Goal: Information Seeking & Learning: Learn about a topic

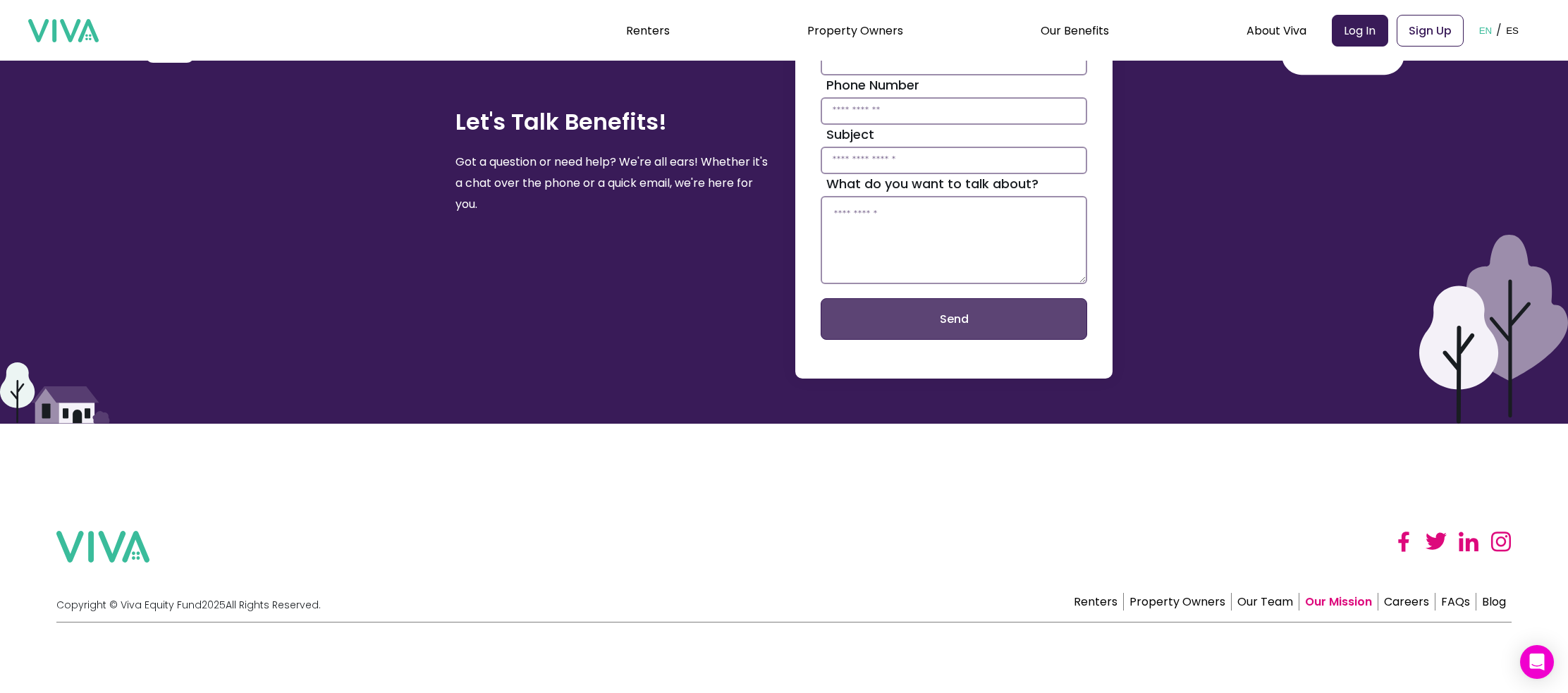
scroll to position [2497, 0]
click at [1447, 605] on link "FAQs" at bounding box center [1456, 602] width 41 height 17
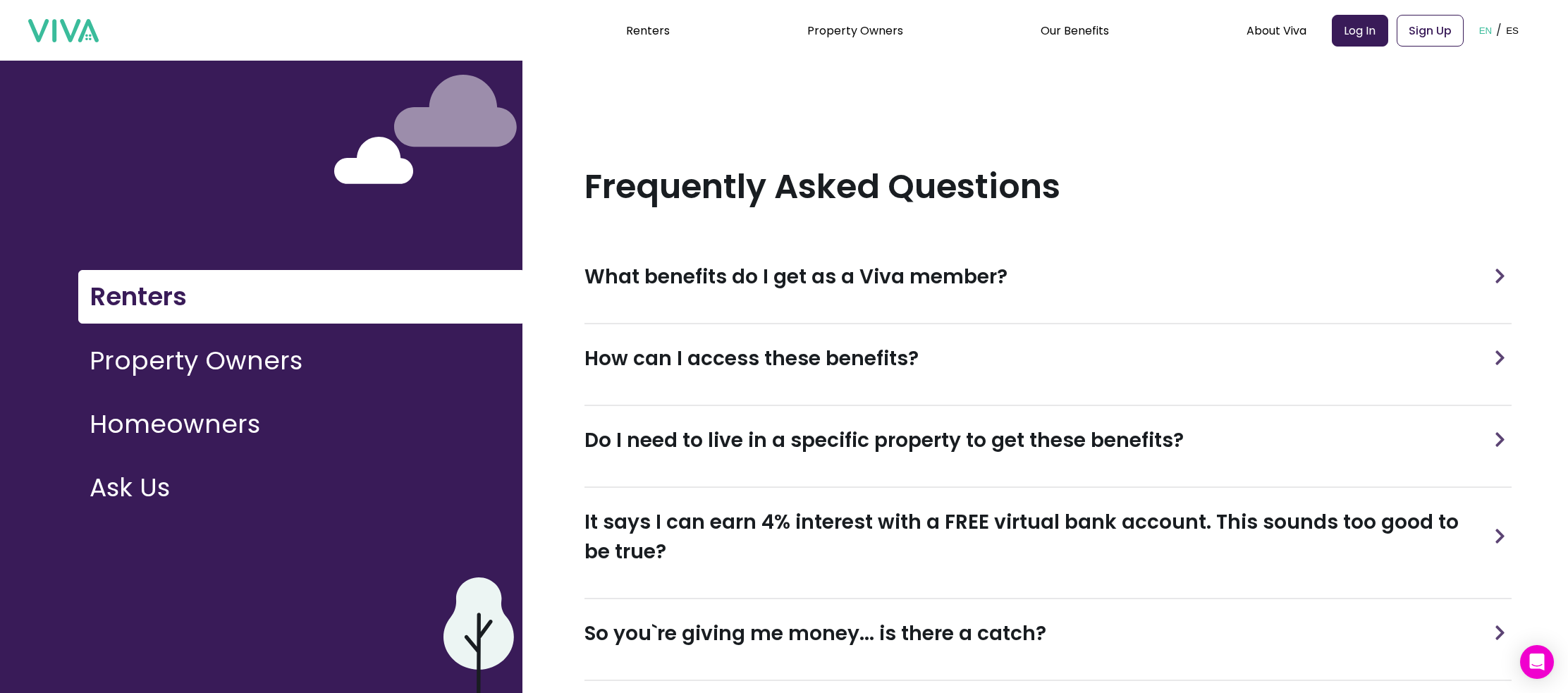
click at [767, 274] on h3 "What benefits do I get as a Viva member?" at bounding box center [796, 278] width 423 height 30
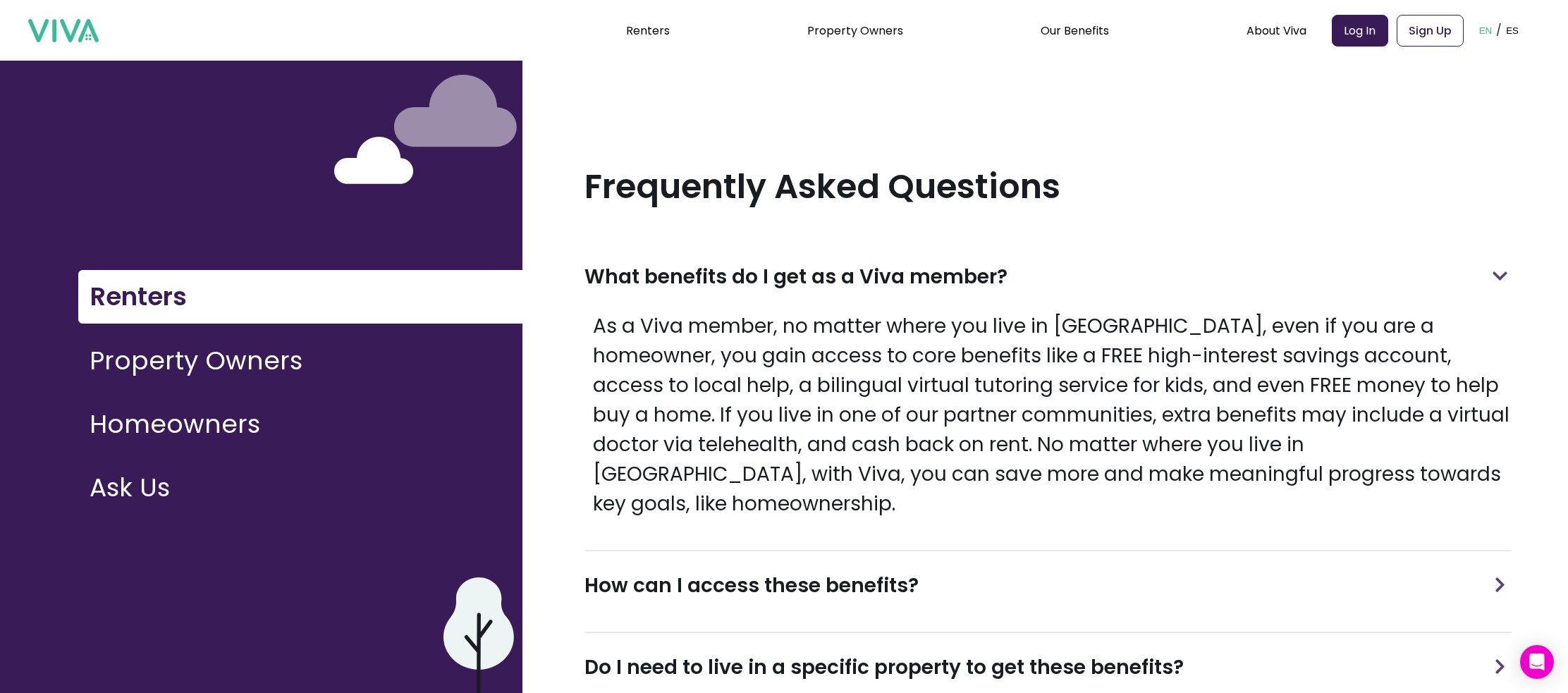
click at [767, 274] on h3 "What benefits do I get as a Viva member?" at bounding box center [796, 278] width 423 height 30
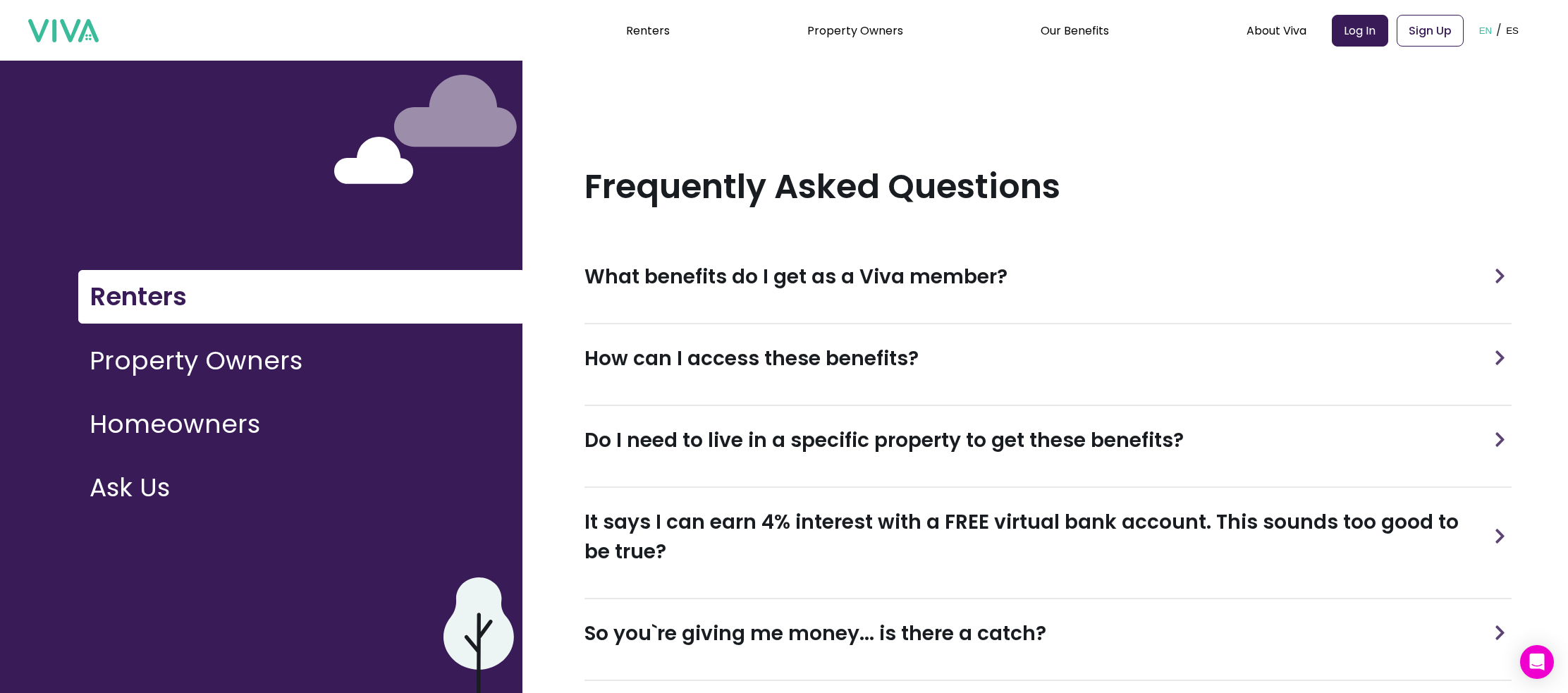
click at [753, 371] on h3 "How can I access these benefits?" at bounding box center [751, 359] width 334 height 30
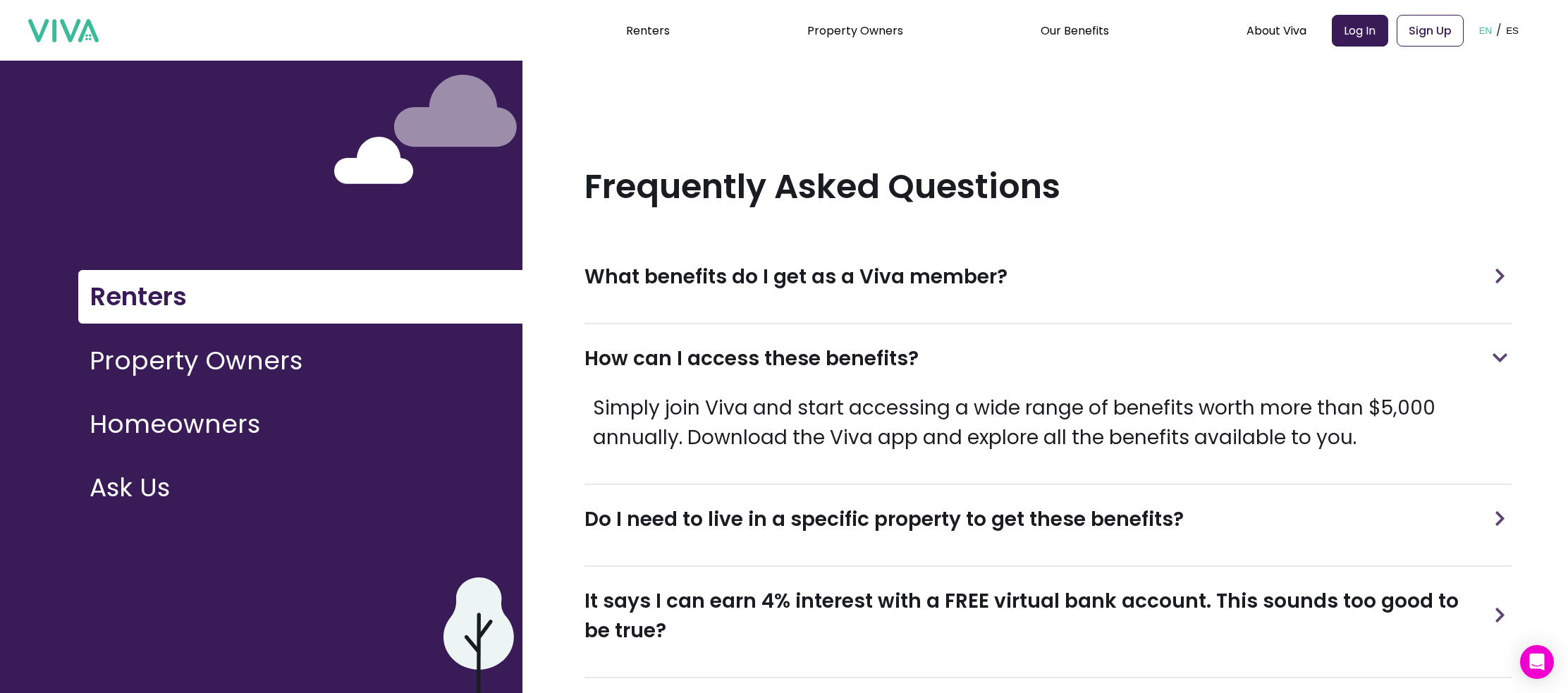
click at [753, 371] on h3 "How can I access these benefits?" at bounding box center [751, 359] width 334 height 30
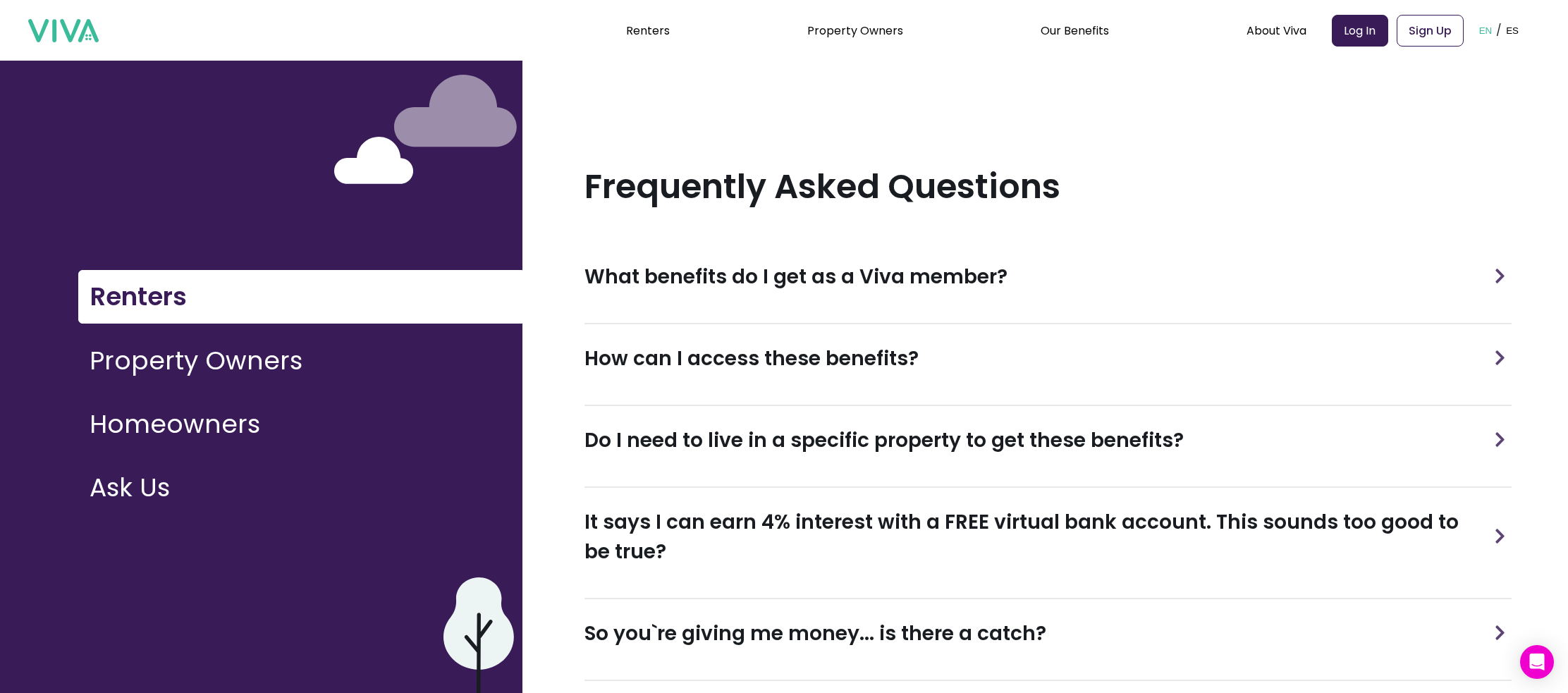
click at [773, 445] on h3 "Do I need to live in a specific property to get these benefits?" at bounding box center [884, 441] width 599 height 30
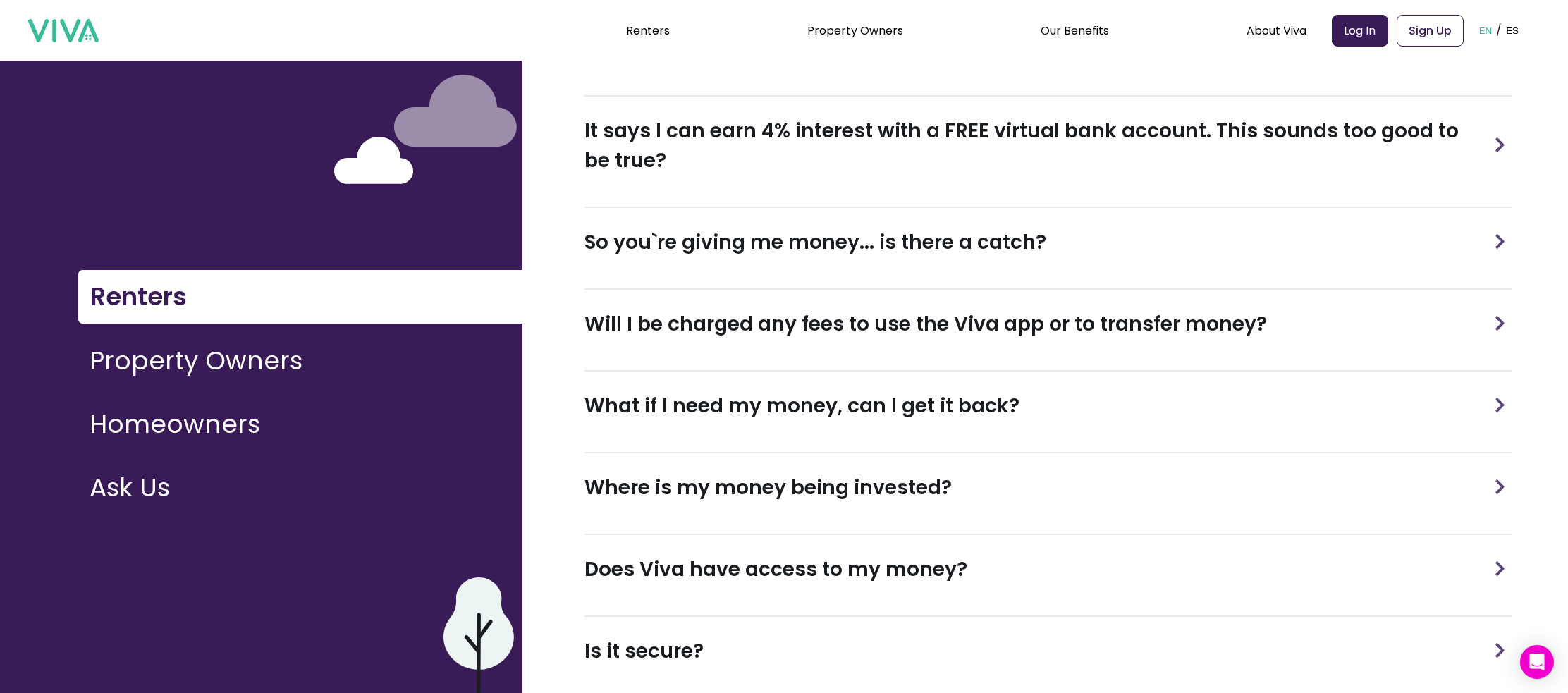
scroll to position [471, 0]
click at [794, 244] on h3 "So you`re giving me money... is there a catch?" at bounding box center [815, 242] width 462 height 30
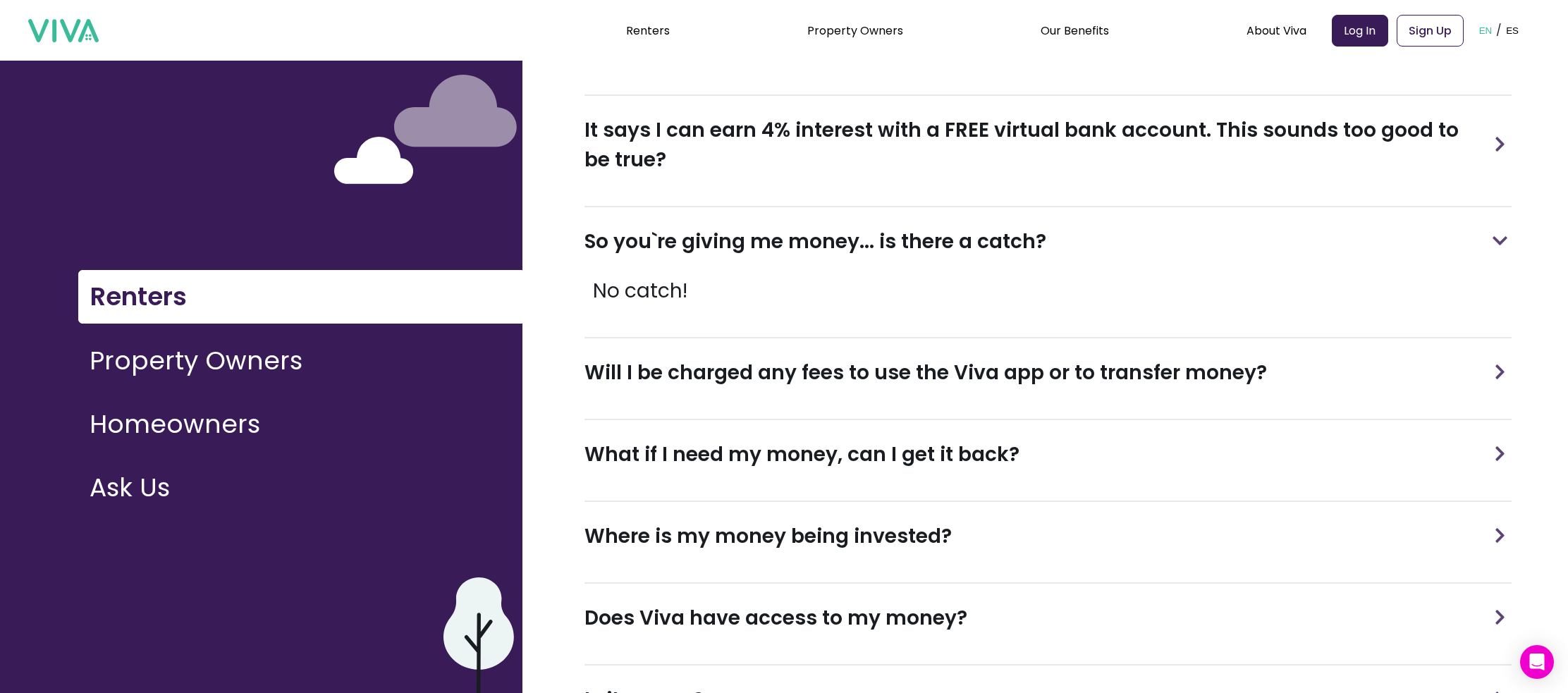
click at [795, 382] on h3 "Will I be charged any fees to use the Viva app or to transfer money?" at bounding box center [925, 373] width 683 height 30
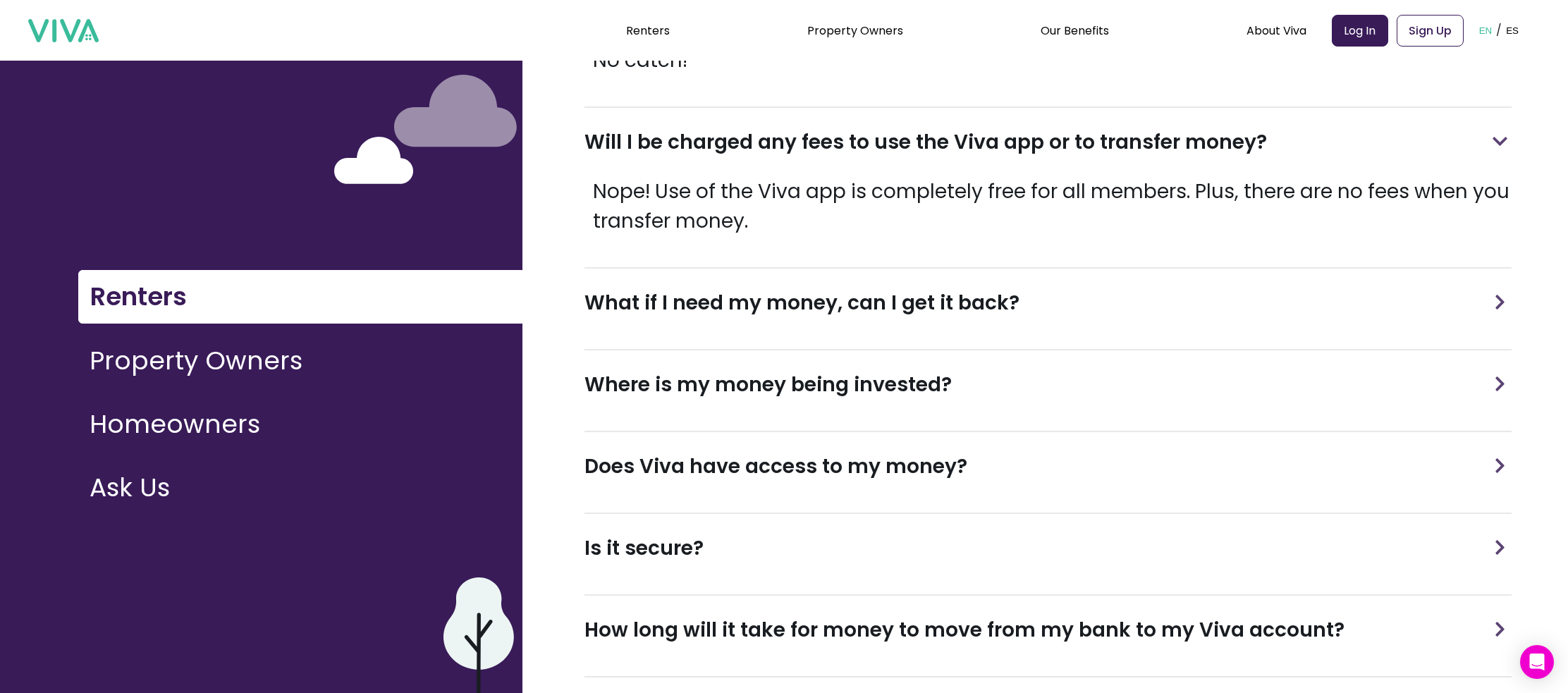
scroll to position [702, 0]
click at [813, 314] on h3 "What if I need my money, can I get it back?" at bounding box center [802, 303] width 435 height 30
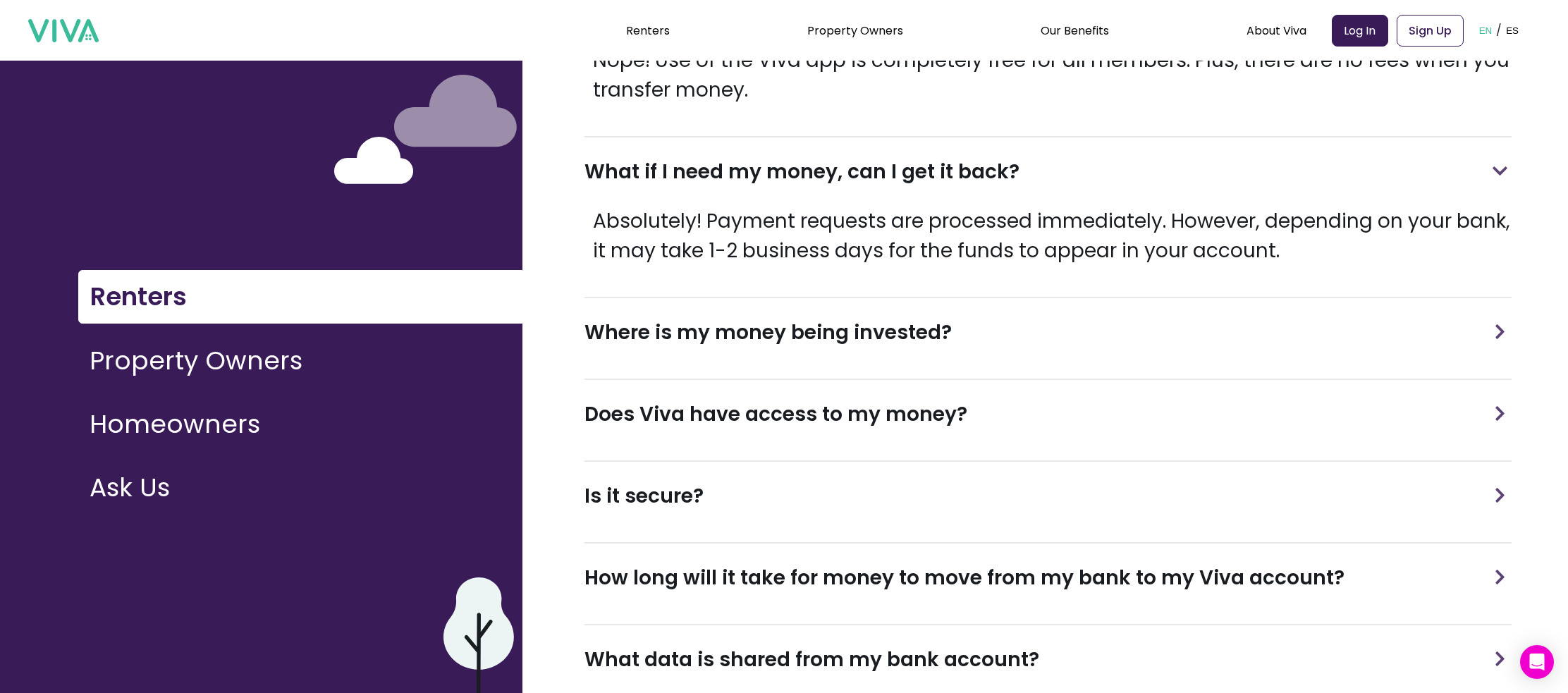
scroll to position [835, 0]
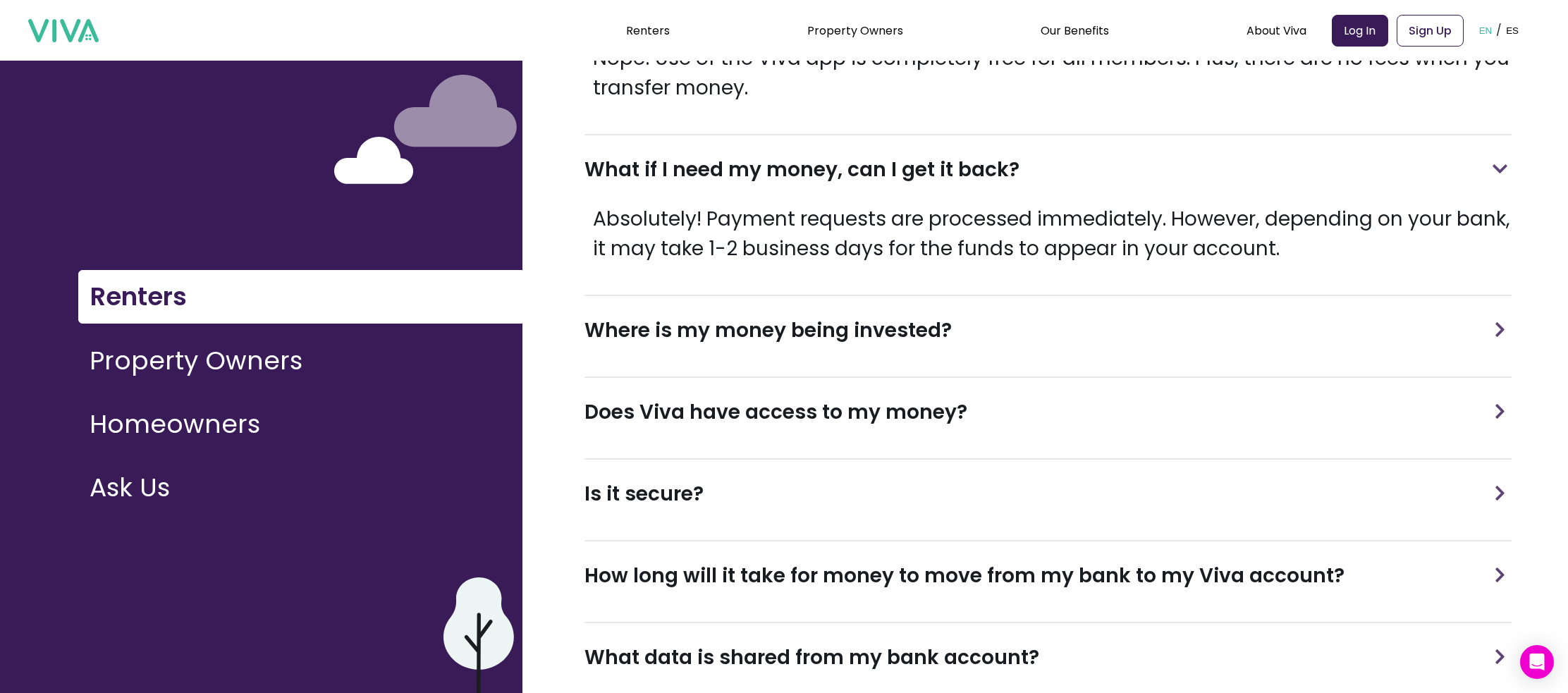
click at [818, 343] on h3 "Where is my money being invested?" at bounding box center [768, 331] width 368 height 30
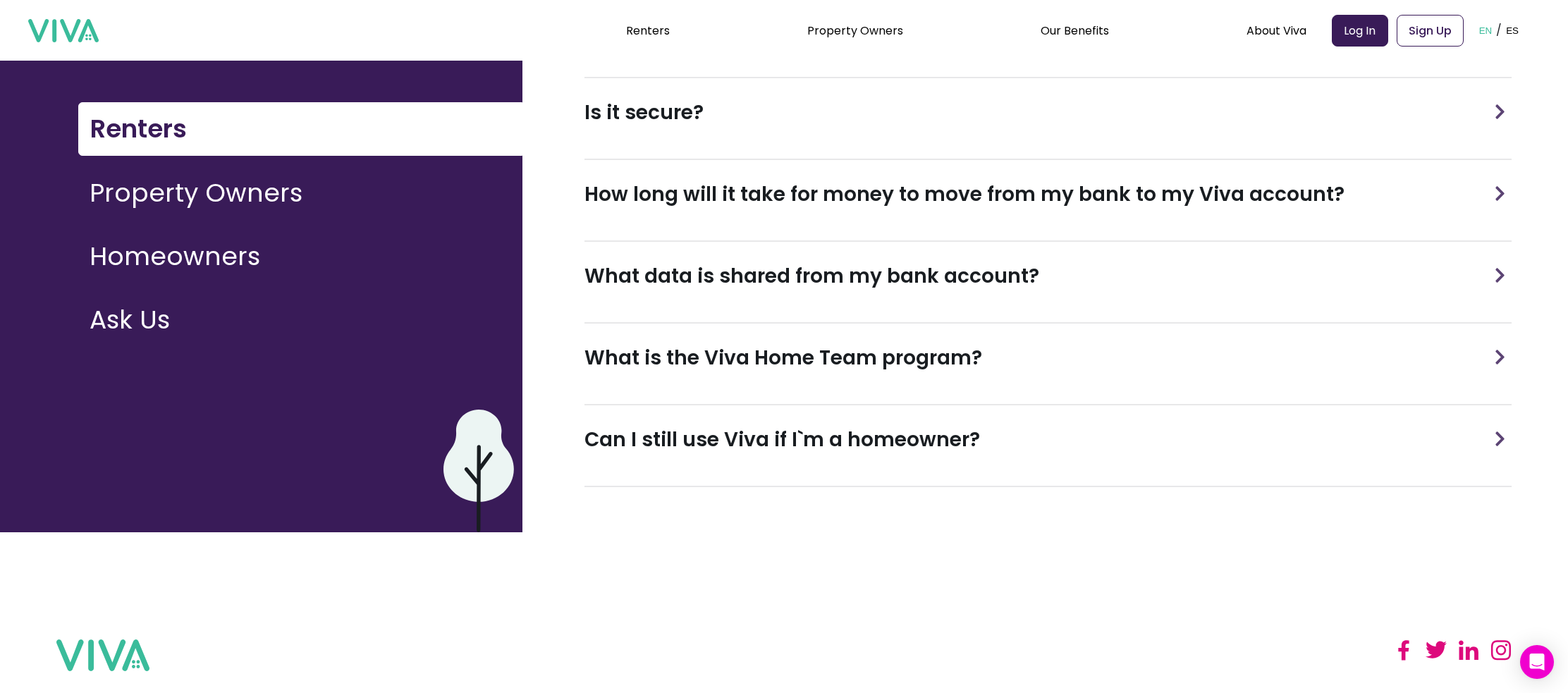
scroll to position [236, 0]
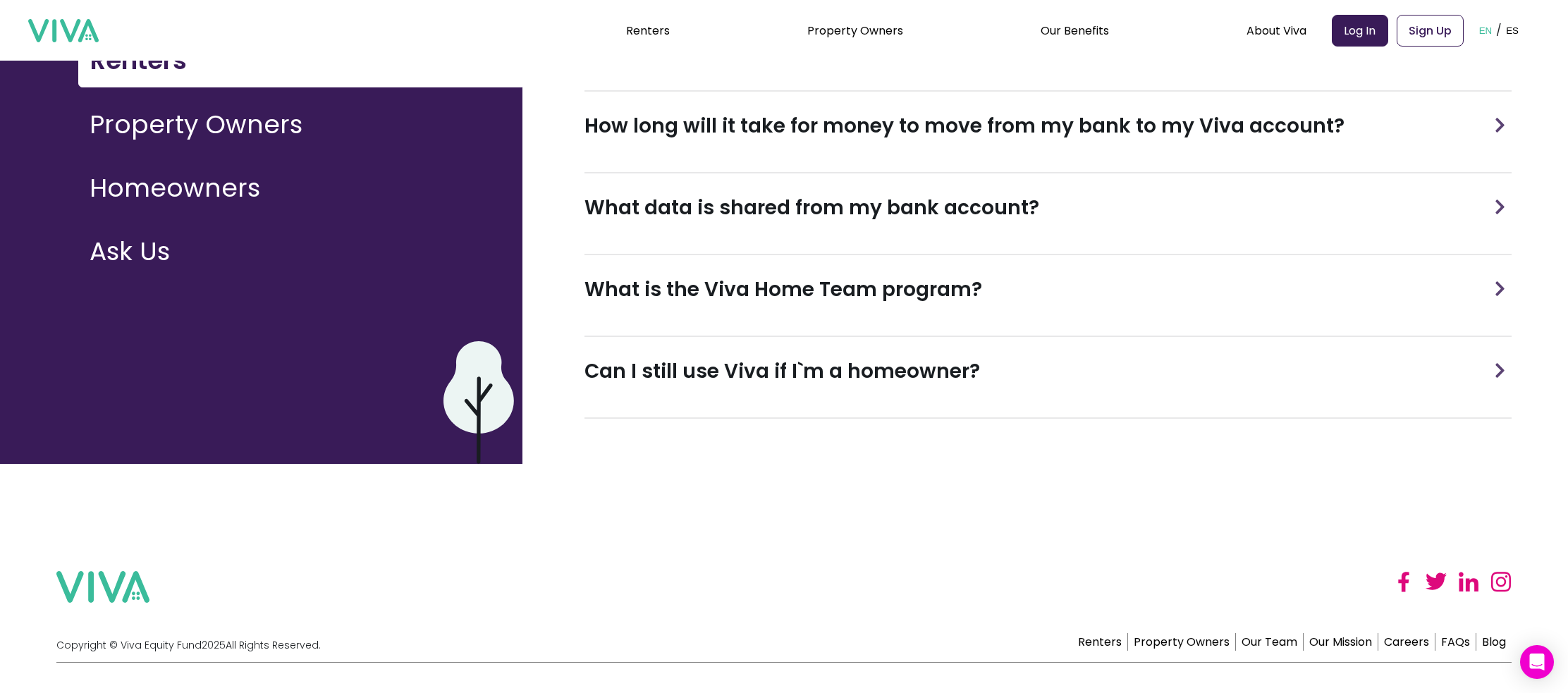
click at [137, 246] on button "Ask Us" at bounding box center [300, 252] width 444 height 53
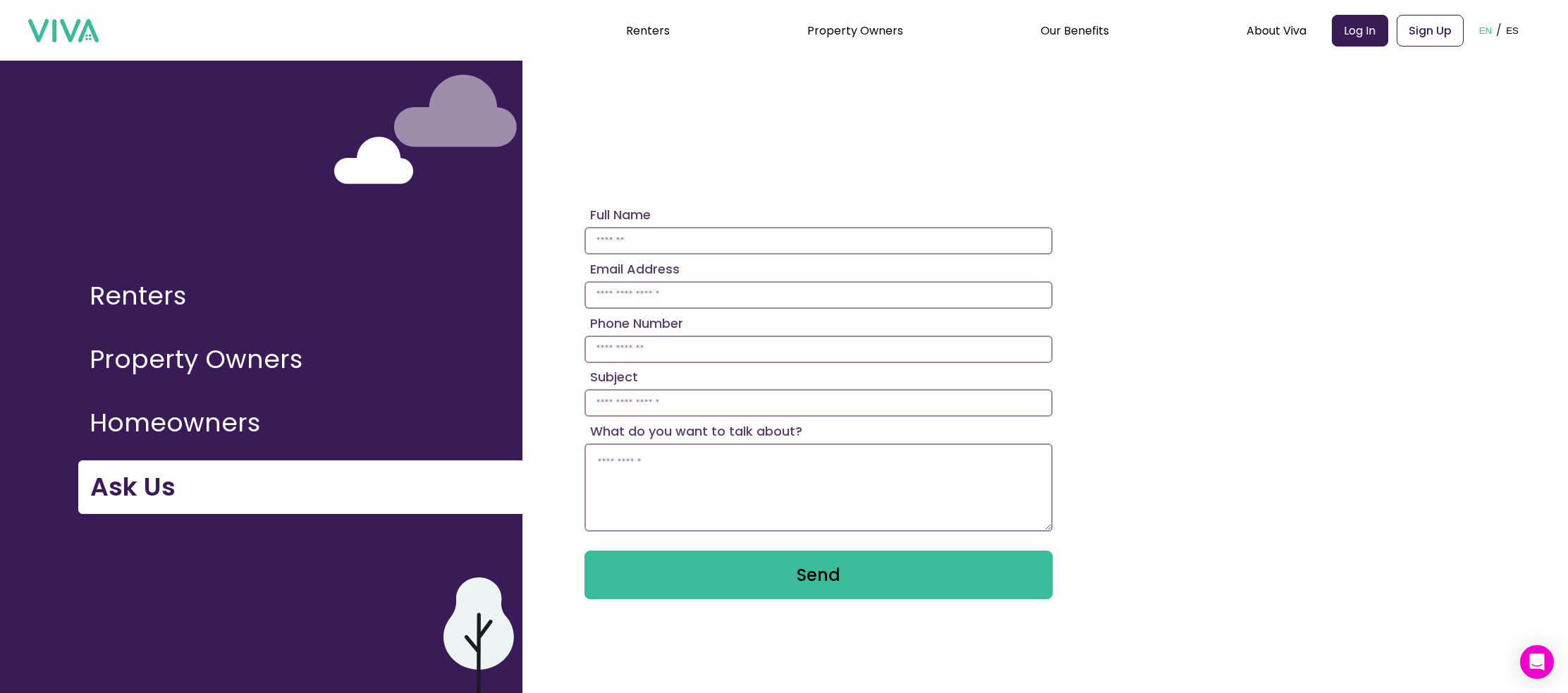
scroll to position [139, 0]
click at [221, 408] on button "Homeowners" at bounding box center [300, 423] width 444 height 53
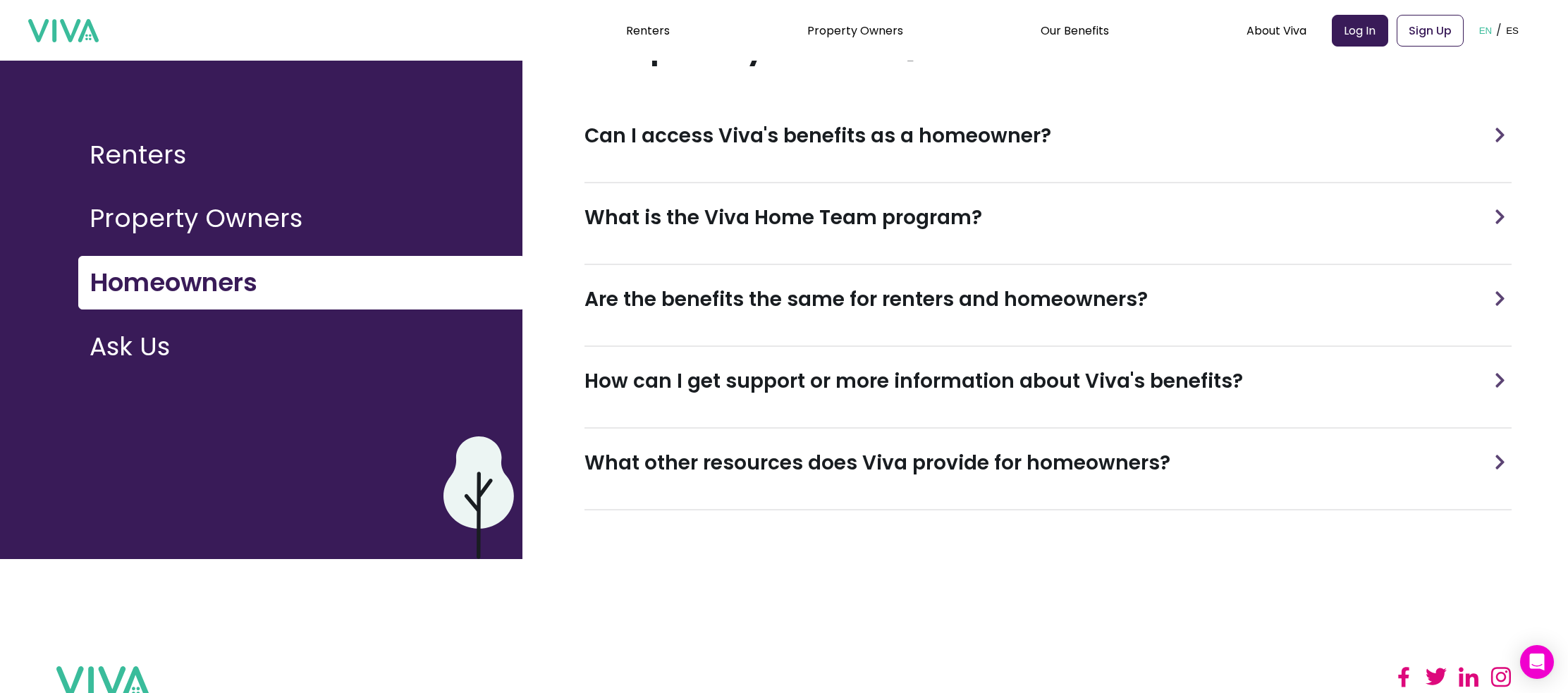
scroll to position [133, 0]
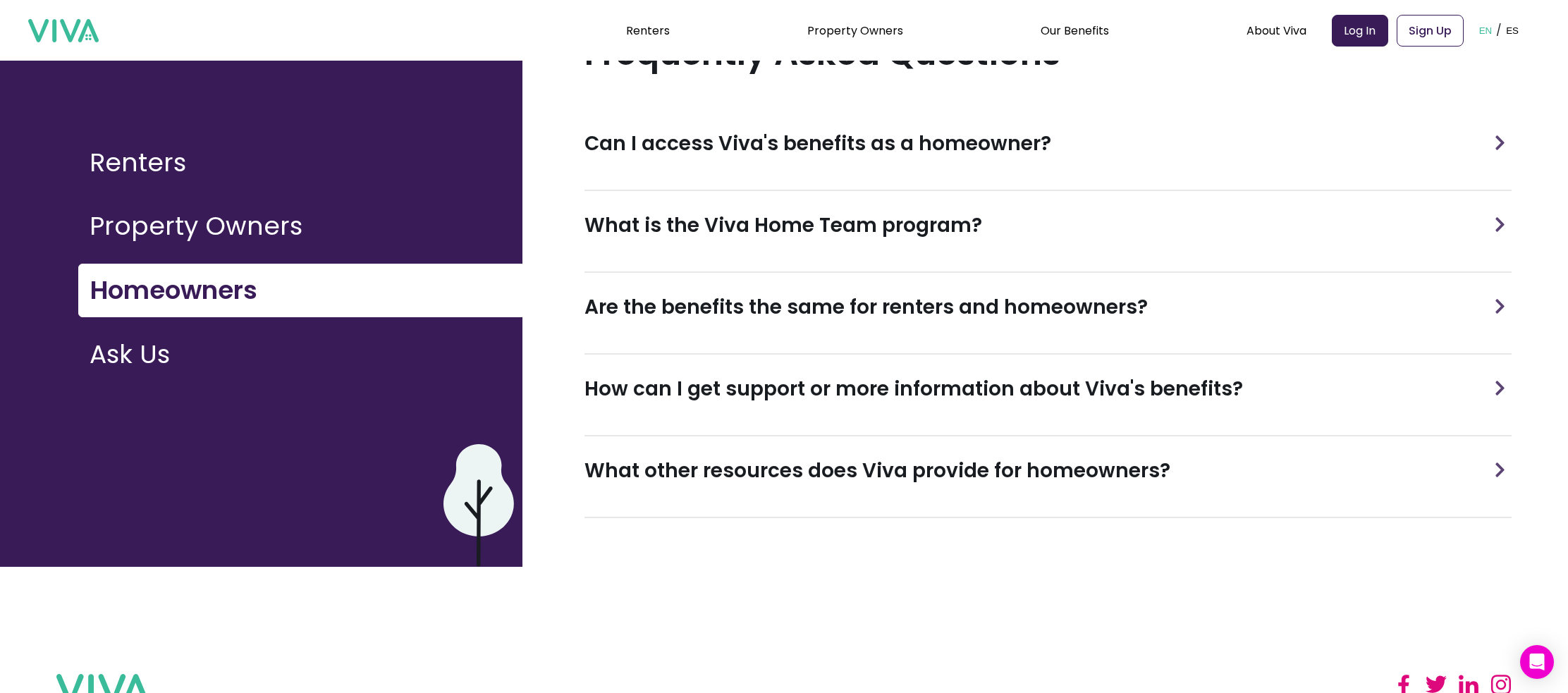
click at [254, 238] on button "Property Owners" at bounding box center [300, 226] width 444 height 53
